Goal: Task Accomplishment & Management: Manage account settings

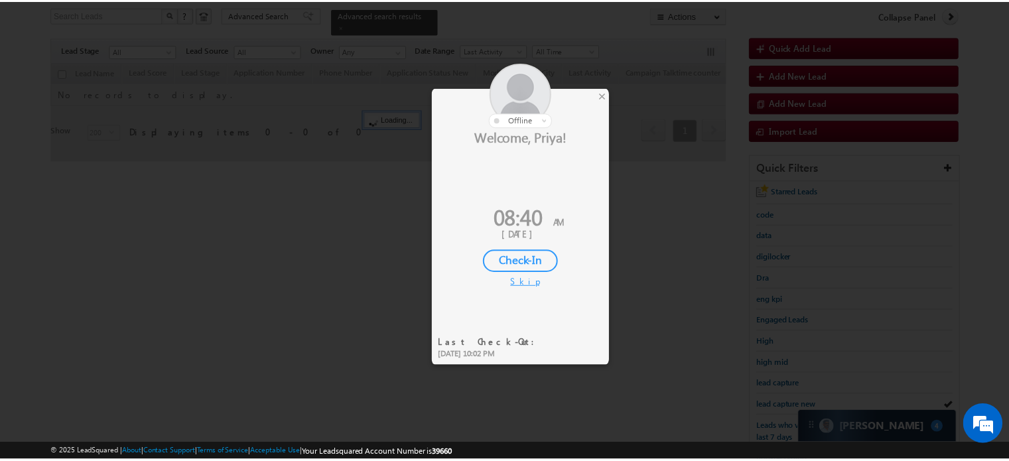
scroll to position [86, 0]
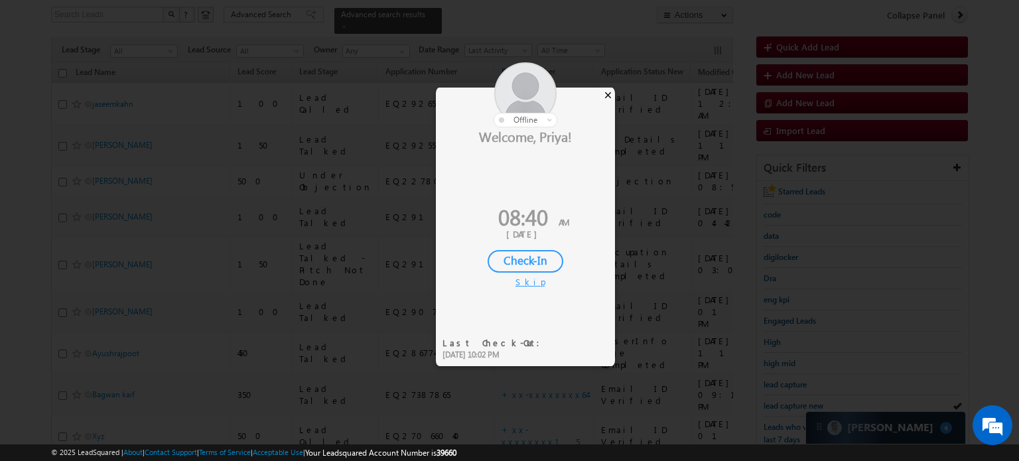
click at [610, 90] on div "×" at bounding box center [608, 95] width 14 height 15
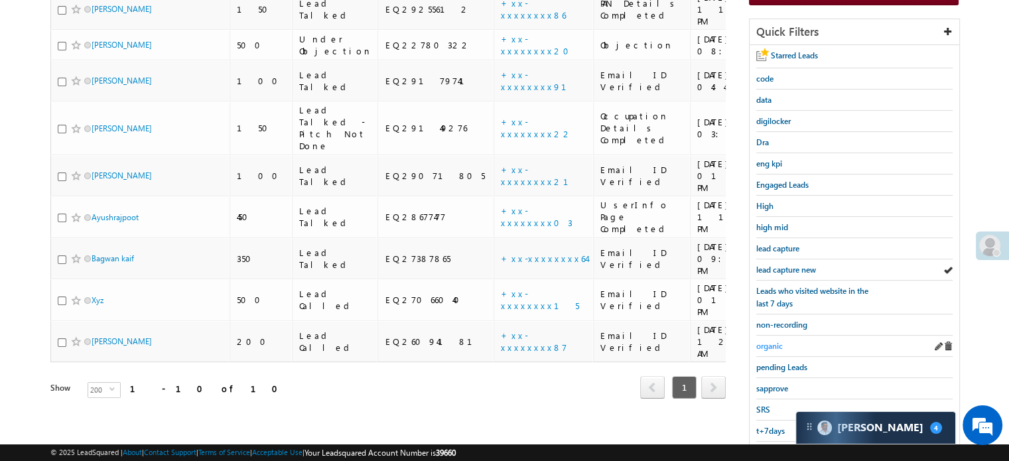
scroll to position [285, 0]
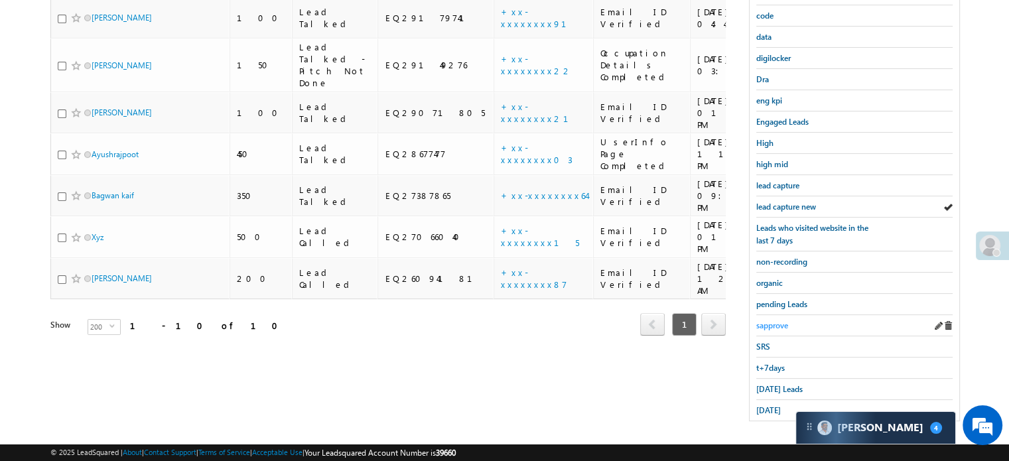
click at [774, 320] on span "sapprove" at bounding box center [772, 325] width 32 height 10
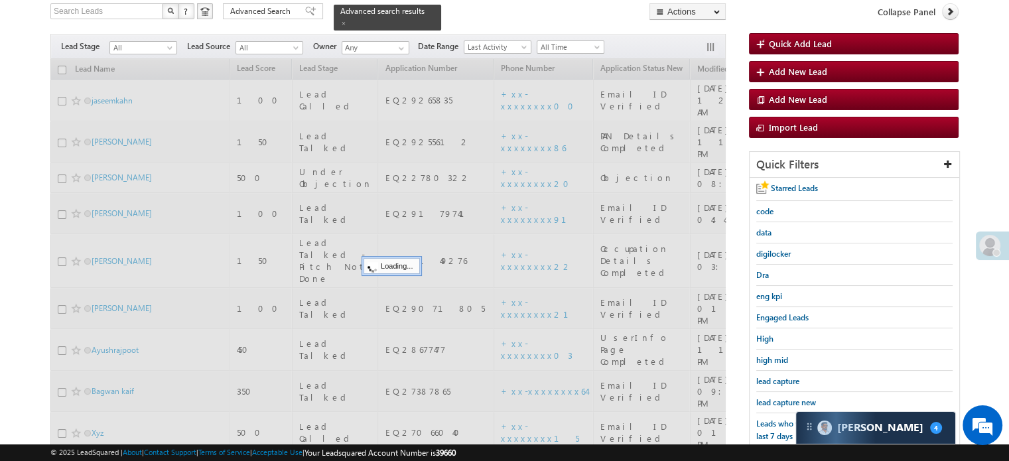
scroll to position [86, 0]
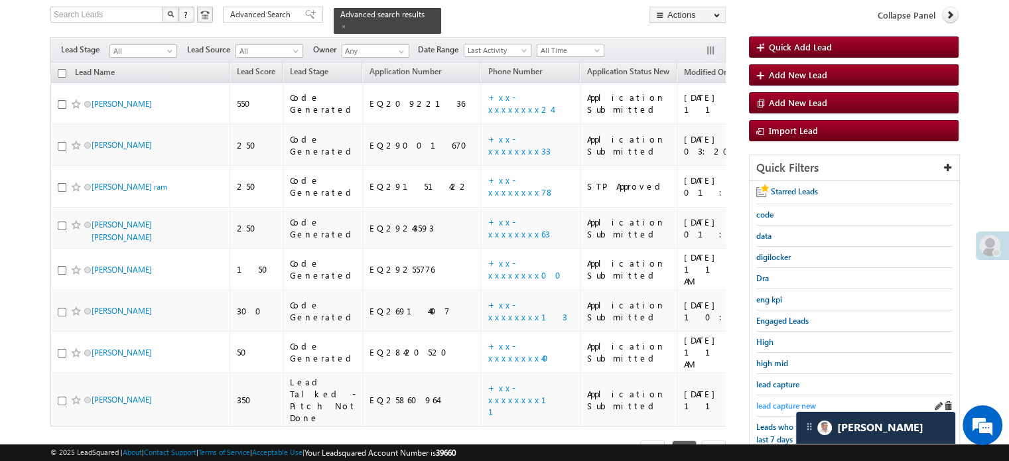
click at [786, 403] on span "lead capture new" at bounding box center [786, 406] width 60 height 10
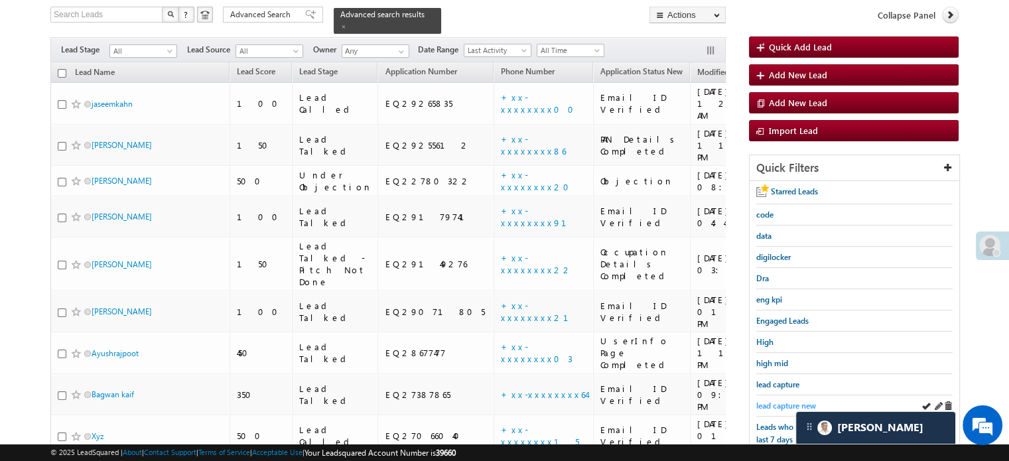
click at [767, 401] on span "lead capture new" at bounding box center [786, 406] width 60 height 10
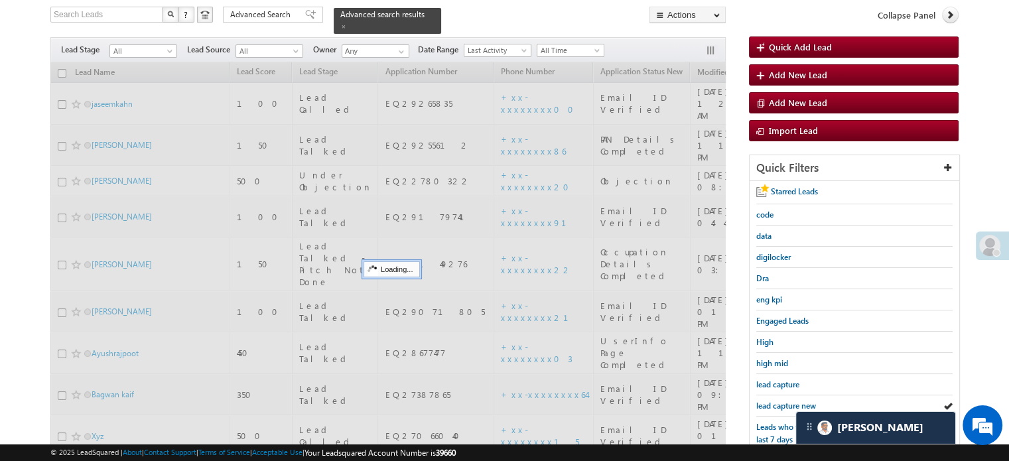
click at [767, 401] on span "lead capture new" at bounding box center [786, 406] width 60 height 10
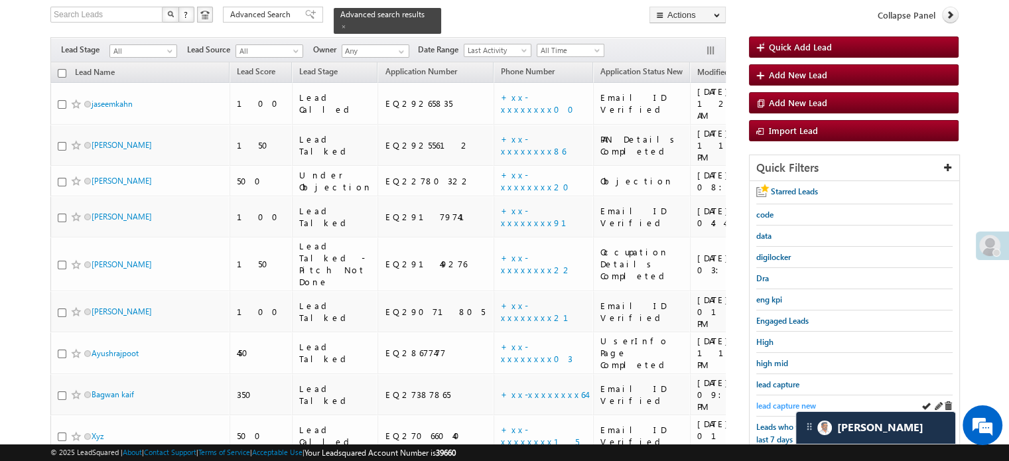
click at [766, 401] on span "lead capture new" at bounding box center [786, 406] width 60 height 10
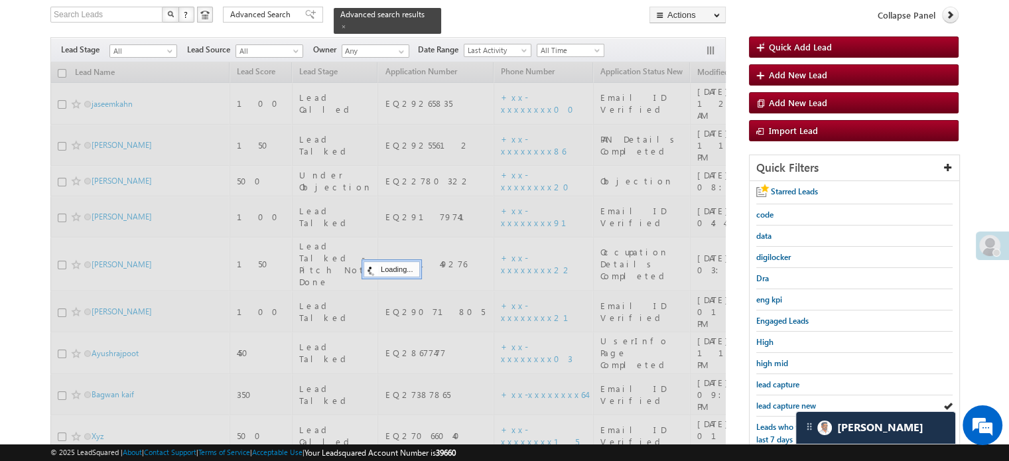
click at [766, 401] on span "lead capture new" at bounding box center [786, 406] width 60 height 10
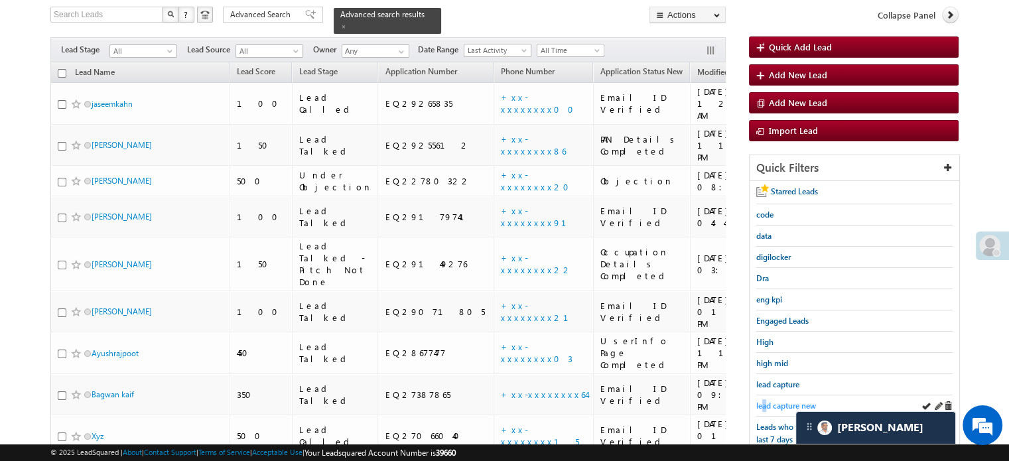
click at [763, 403] on span "lead capture new" at bounding box center [786, 406] width 60 height 10
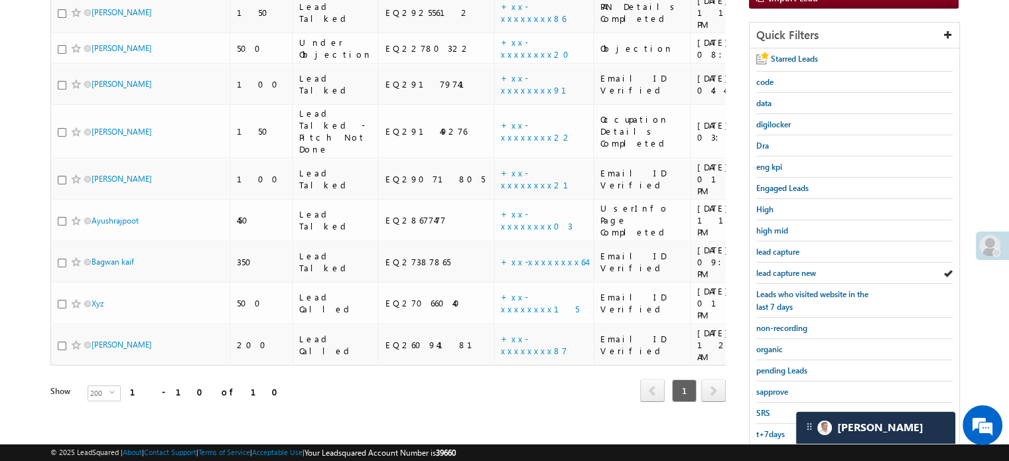
scroll to position [285, 0]
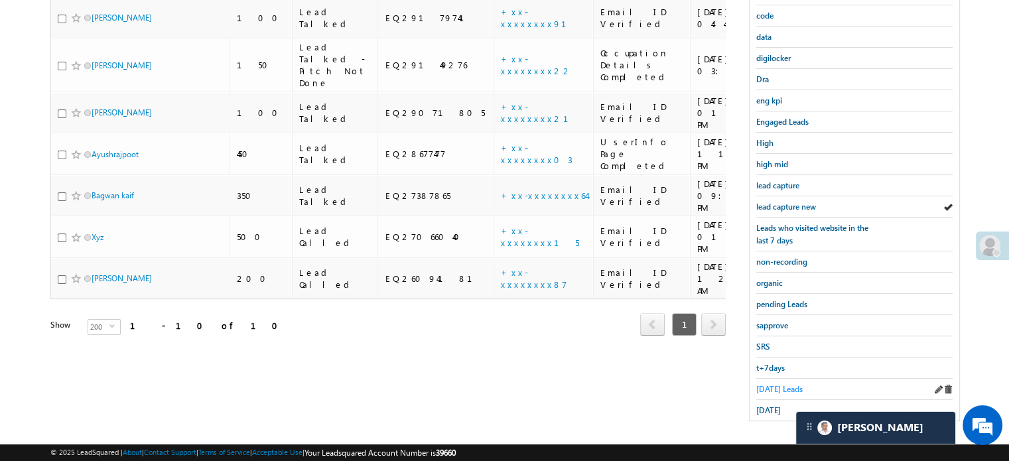
click at [768, 384] on span "Today's Leads" at bounding box center [779, 389] width 46 height 10
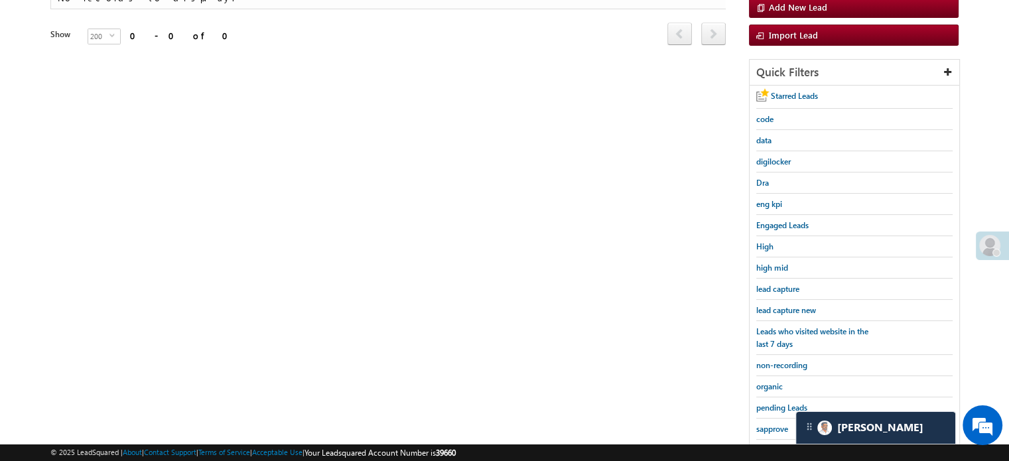
scroll to position [152, 0]
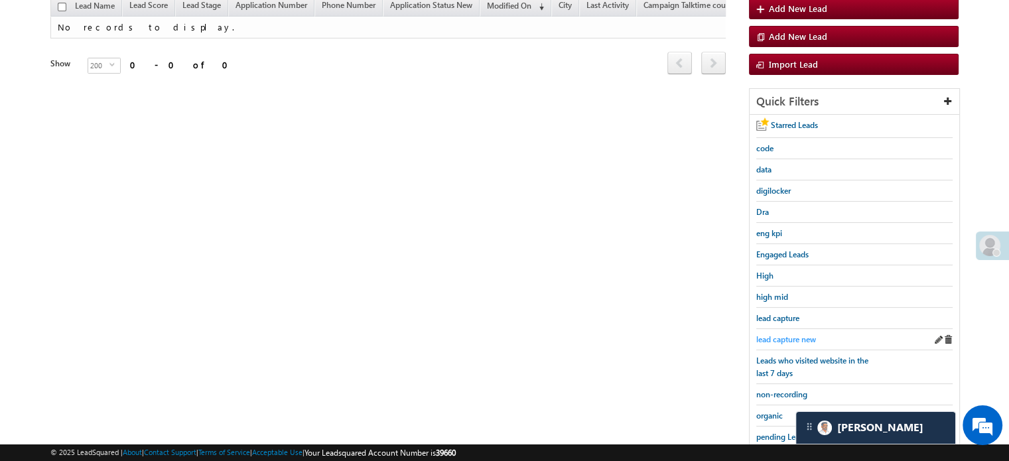
click at [785, 334] on span "lead capture new" at bounding box center [786, 339] width 60 height 10
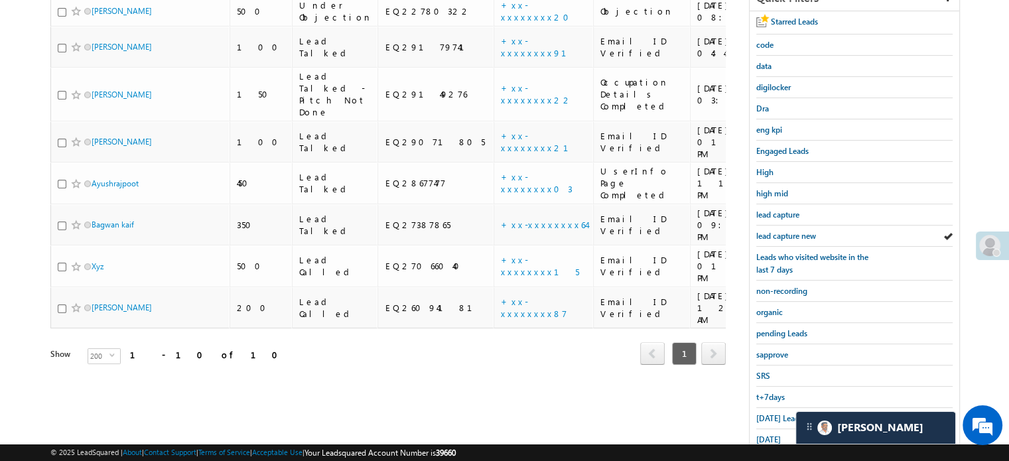
scroll to position [285, 0]
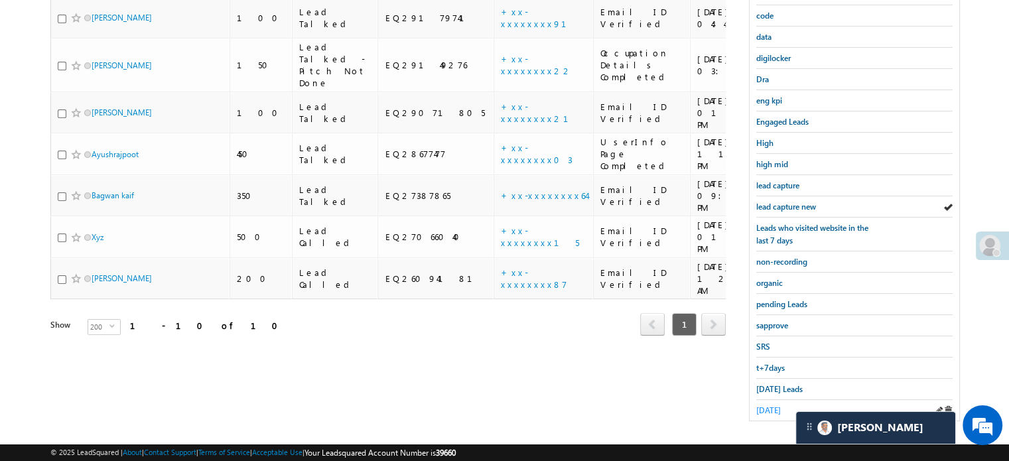
click at [767, 408] on span "yesterday" at bounding box center [768, 410] width 25 height 10
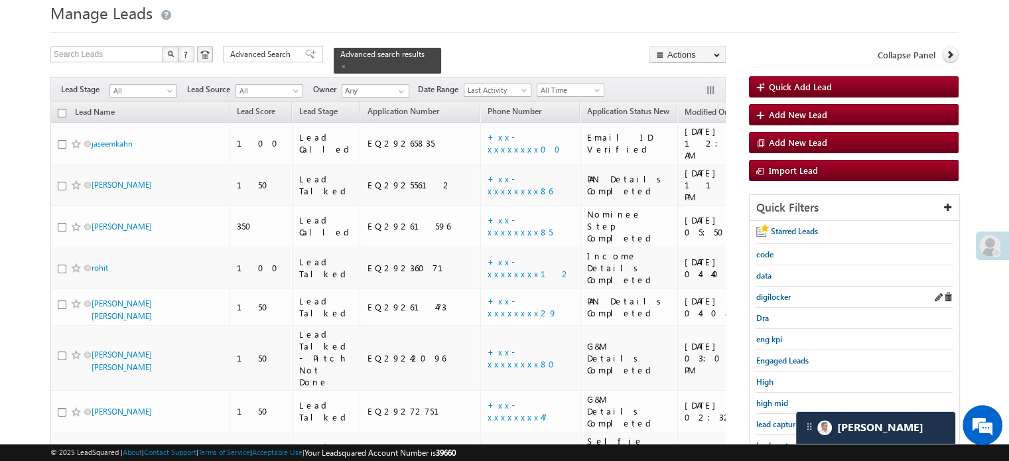
scroll to position [133, 0]
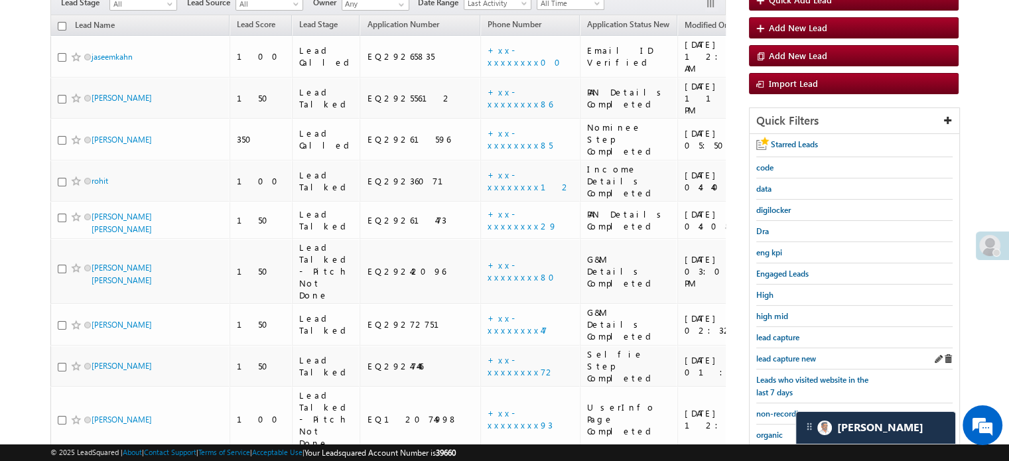
click at [788, 361] on div "lead capture new" at bounding box center [854, 358] width 196 height 21
click at [785, 354] on span "lead capture new" at bounding box center [786, 359] width 60 height 10
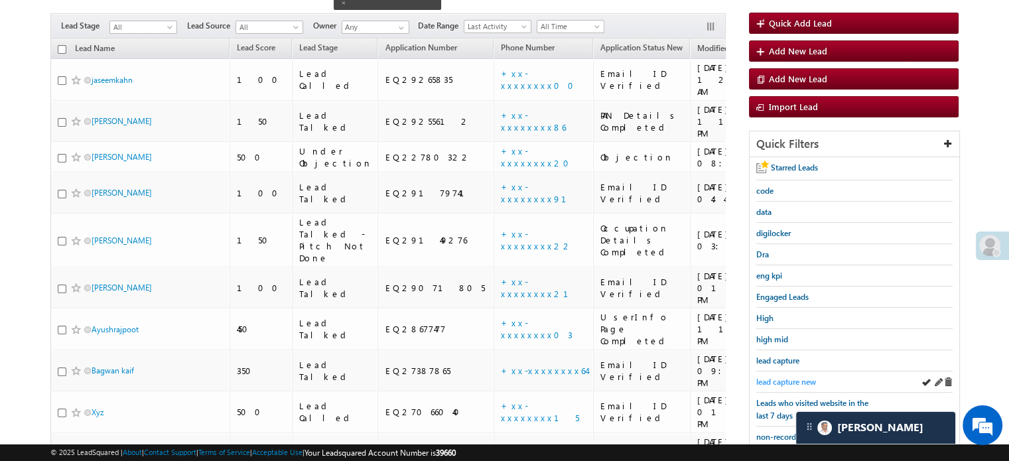
scroll to position [0, 0]
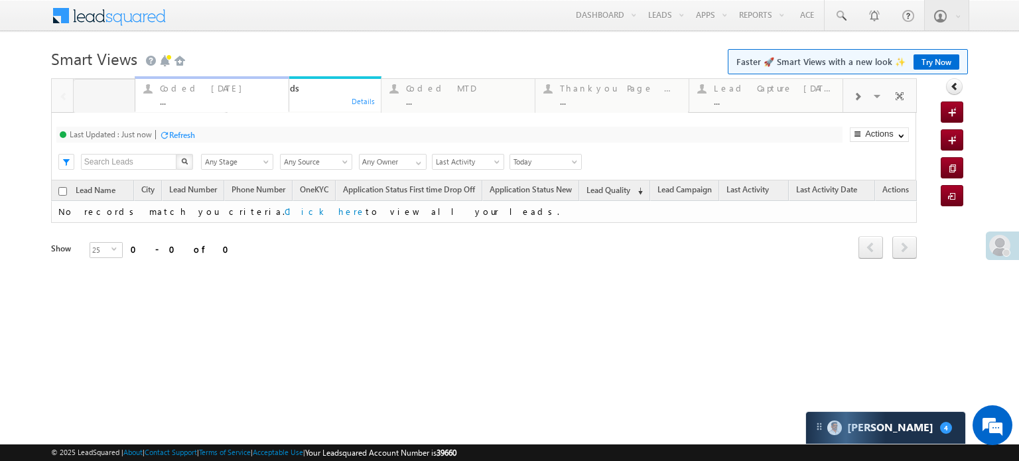
drag, startPoint x: 310, startPoint y: 99, endPoint x: 218, endPoint y: 101, distance: 92.2
click at [111, 91] on div "Coded [DATE]" at bounding box center [158, 88] width 121 height 11
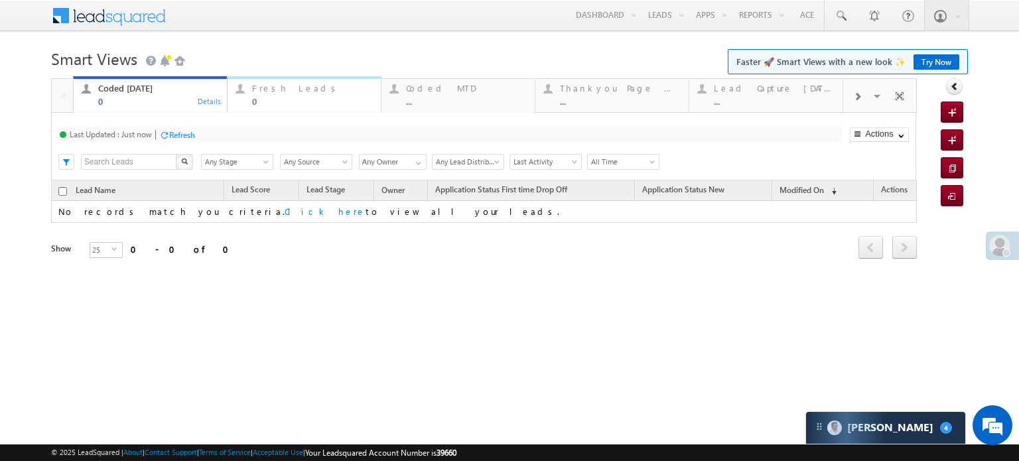
click at [297, 102] on div "0" at bounding box center [312, 101] width 121 height 10
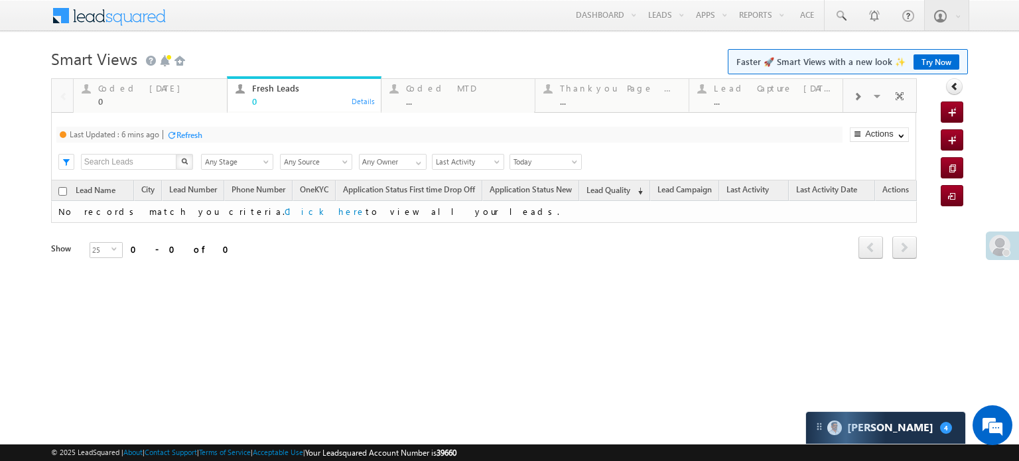
click at [188, 137] on div "Refresh" at bounding box center [189, 135] width 26 height 10
